Goal: Use online tool/utility: Utilize a website feature to perform a specific function

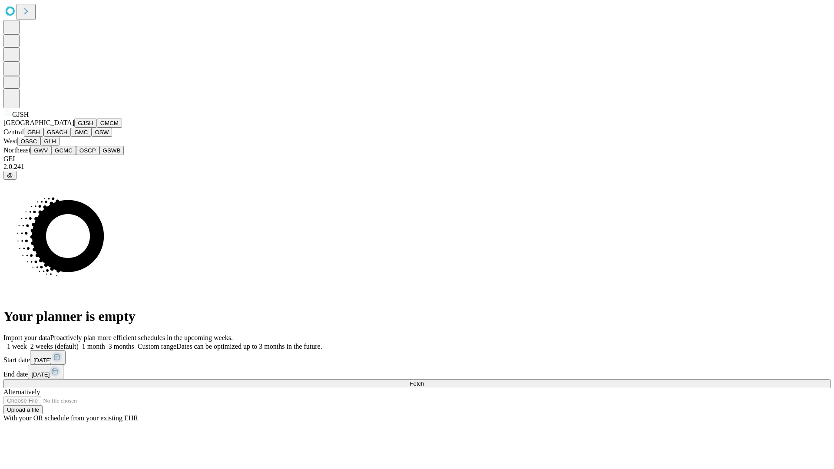
click at [74, 128] on button "GJSH" at bounding box center [85, 123] width 23 height 9
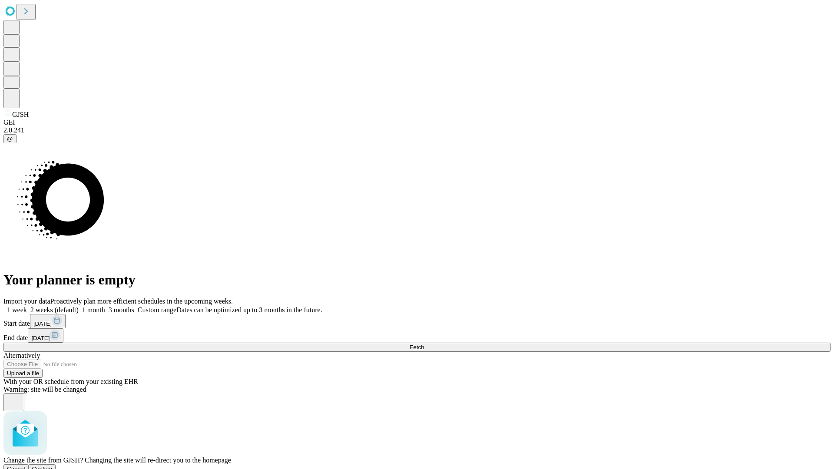
click at [53, 466] on span "Confirm" at bounding box center [42, 469] width 20 height 7
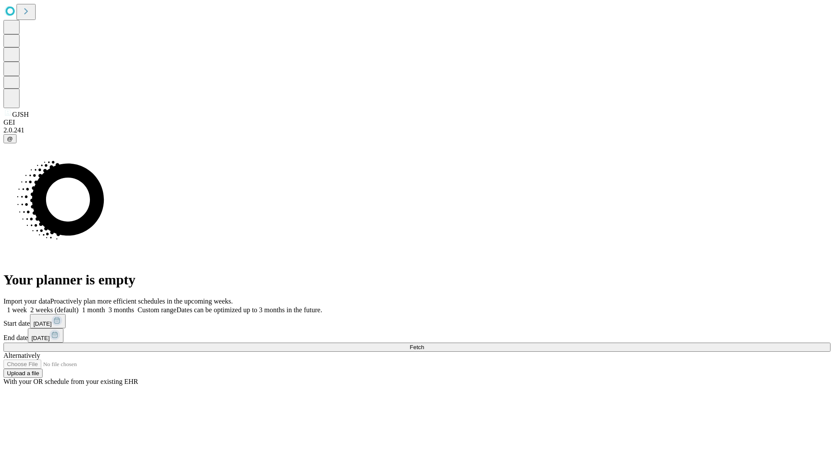
click at [105, 306] on label "1 month" at bounding box center [92, 309] width 26 height 7
click at [424, 344] on span "Fetch" at bounding box center [417, 347] width 14 height 7
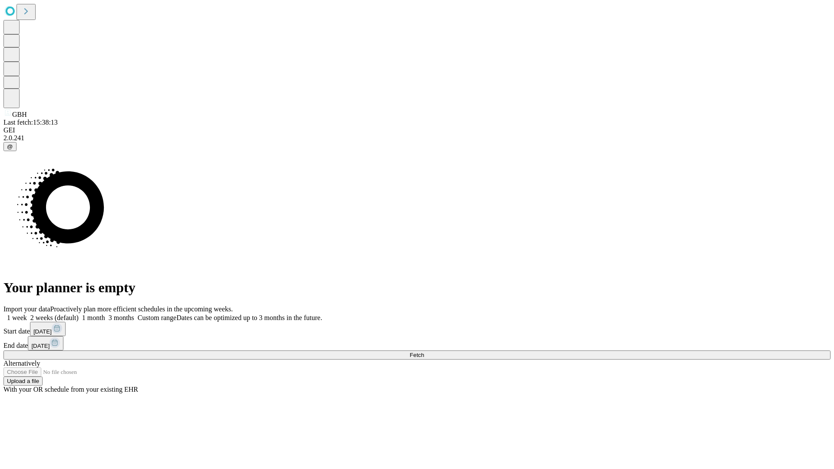
click at [105, 314] on label "1 month" at bounding box center [92, 317] width 26 height 7
click at [424, 352] on span "Fetch" at bounding box center [417, 355] width 14 height 7
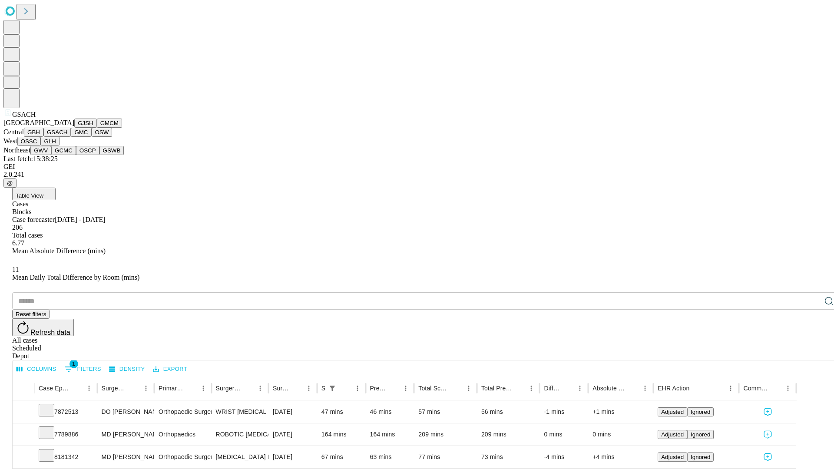
click at [71, 137] on button "GMC" at bounding box center [81, 132] width 20 height 9
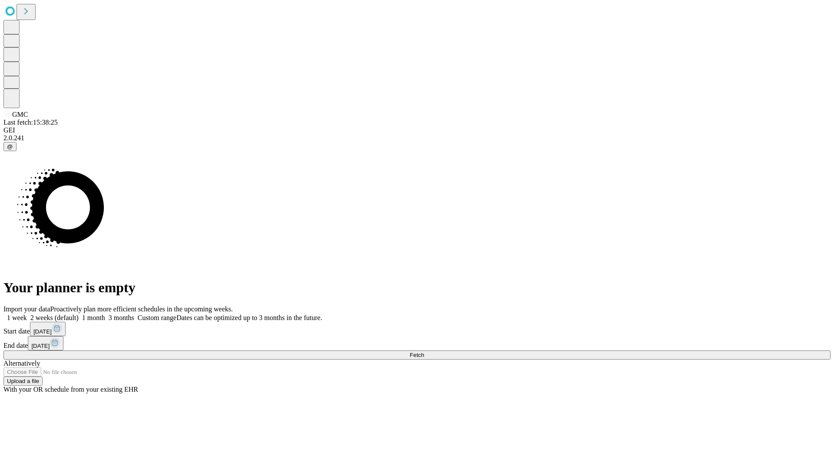
click at [105, 314] on label "1 month" at bounding box center [92, 317] width 26 height 7
click at [424, 352] on span "Fetch" at bounding box center [417, 355] width 14 height 7
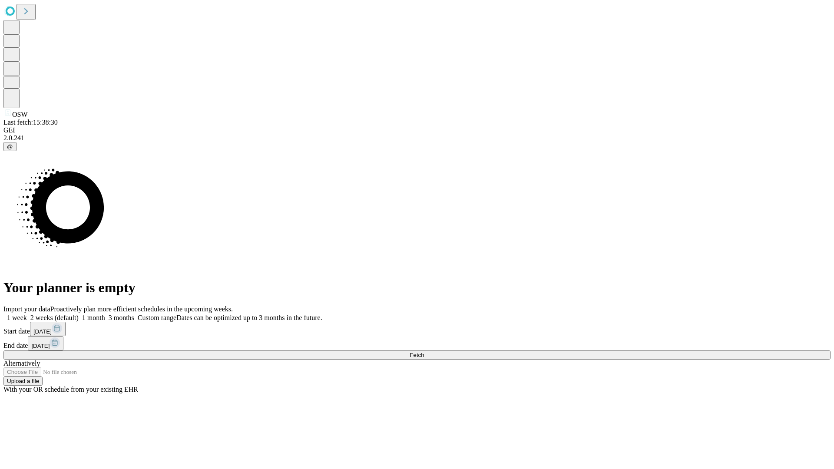
click at [105, 314] on label "1 month" at bounding box center [92, 317] width 26 height 7
click at [424, 352] on span "Fetch" at bounding box center [417, 355] width 14 height 7
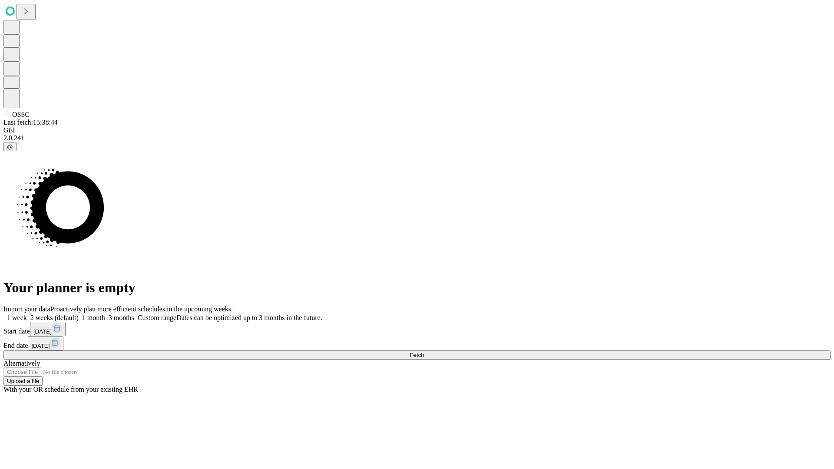
click at [105, 314] on label "1 month" at bounding box center [92, 317] width 26 height 7
click at [424, 352] on span "Fetch" at bounding box center [417, 355] width 14 height 7
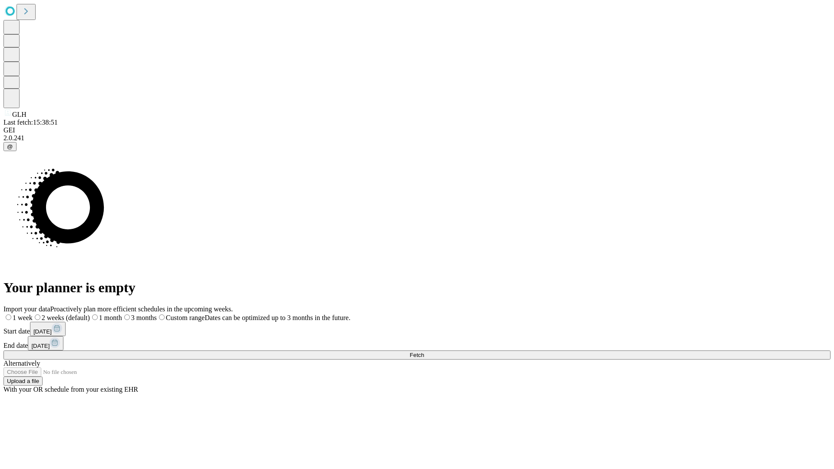
click at [122, 314] on label "1 month" at bounding box center [106, 317] width 32 height 7
click at [424, 352] on span "Fetch" at bounding box center [417, 355] width 14 height 7
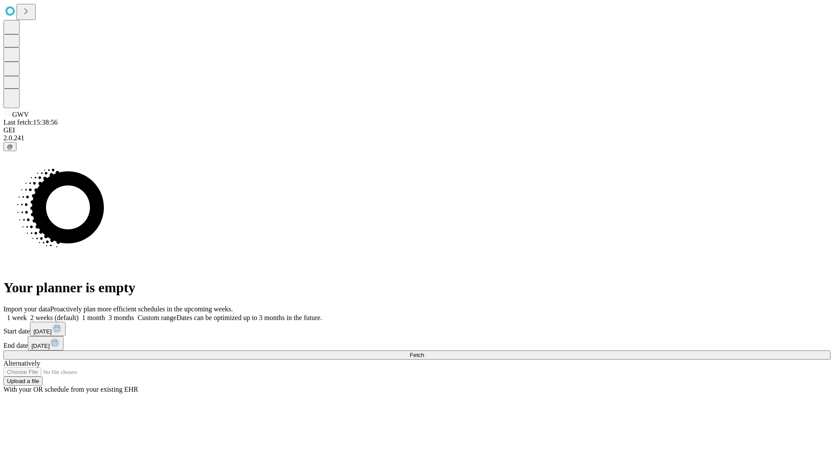
click at [105, 314] on label "1 month" at bounding box center [92, 317] width 26 height 7
click at [424, 352] on span "Fetch" at bounding box center [417, 355] width 14 height 7
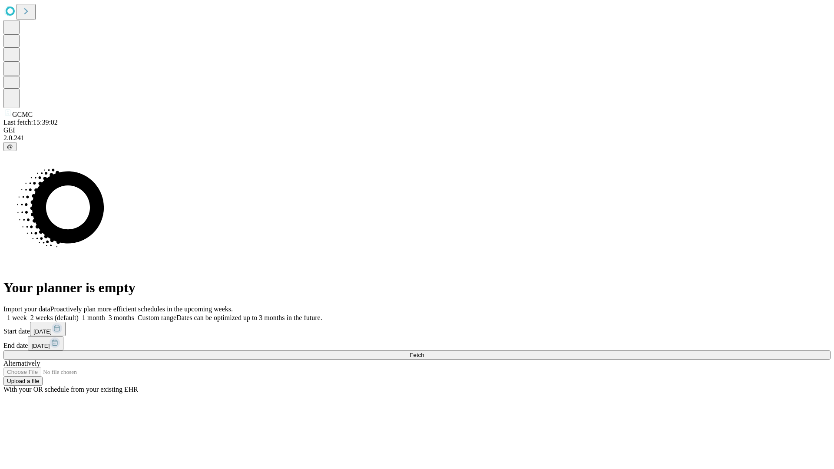
click at [105, 314] on label "1 month" at bounding box center [92, 317] width 26 height 7
click at [424, 352] on span "Fetch" at bounding box center [417, 355] width 14 height 7
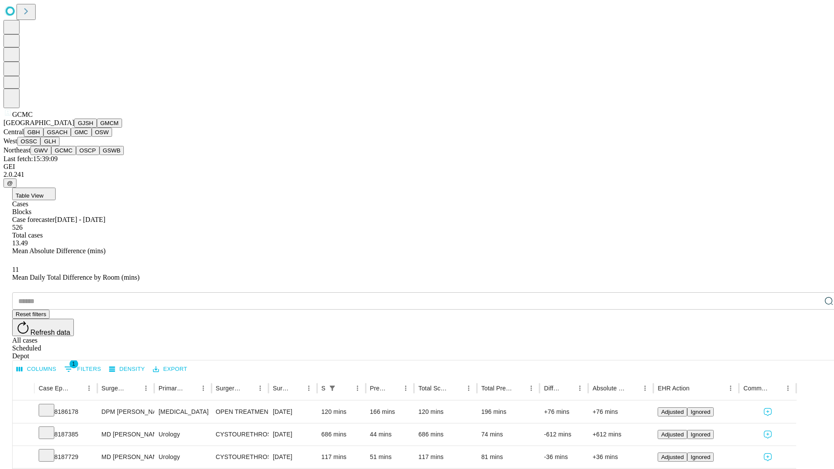
click at [76, 155] on button "OSCP" at bounding box center [87, 150] width 23 height 9
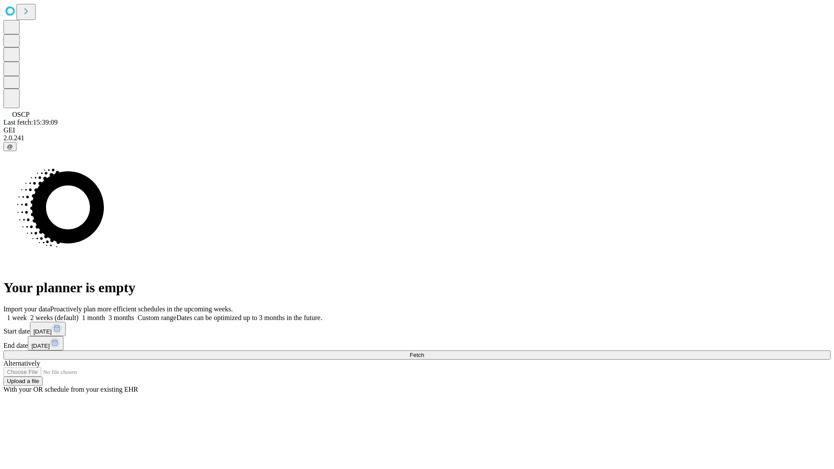
click at [105, 314] on label "1 month" at bounding box center [92, 317] width 26 height 7
click at [424, 352] on span "Fetch" at bounding box center [417, 355] width 14 height 7
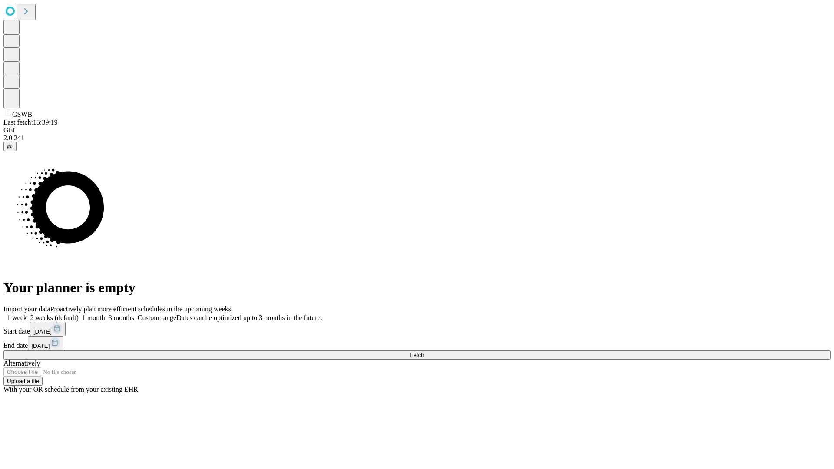
click at [105, 314] on label "1 month" at bounding box center [92, 317] width 26 height 7
click at [424, 352] on span "Fetch" at bounding box center [417, 355] width 14 height 7
